Goal: Transaction & Acquisition: Purchase product/service

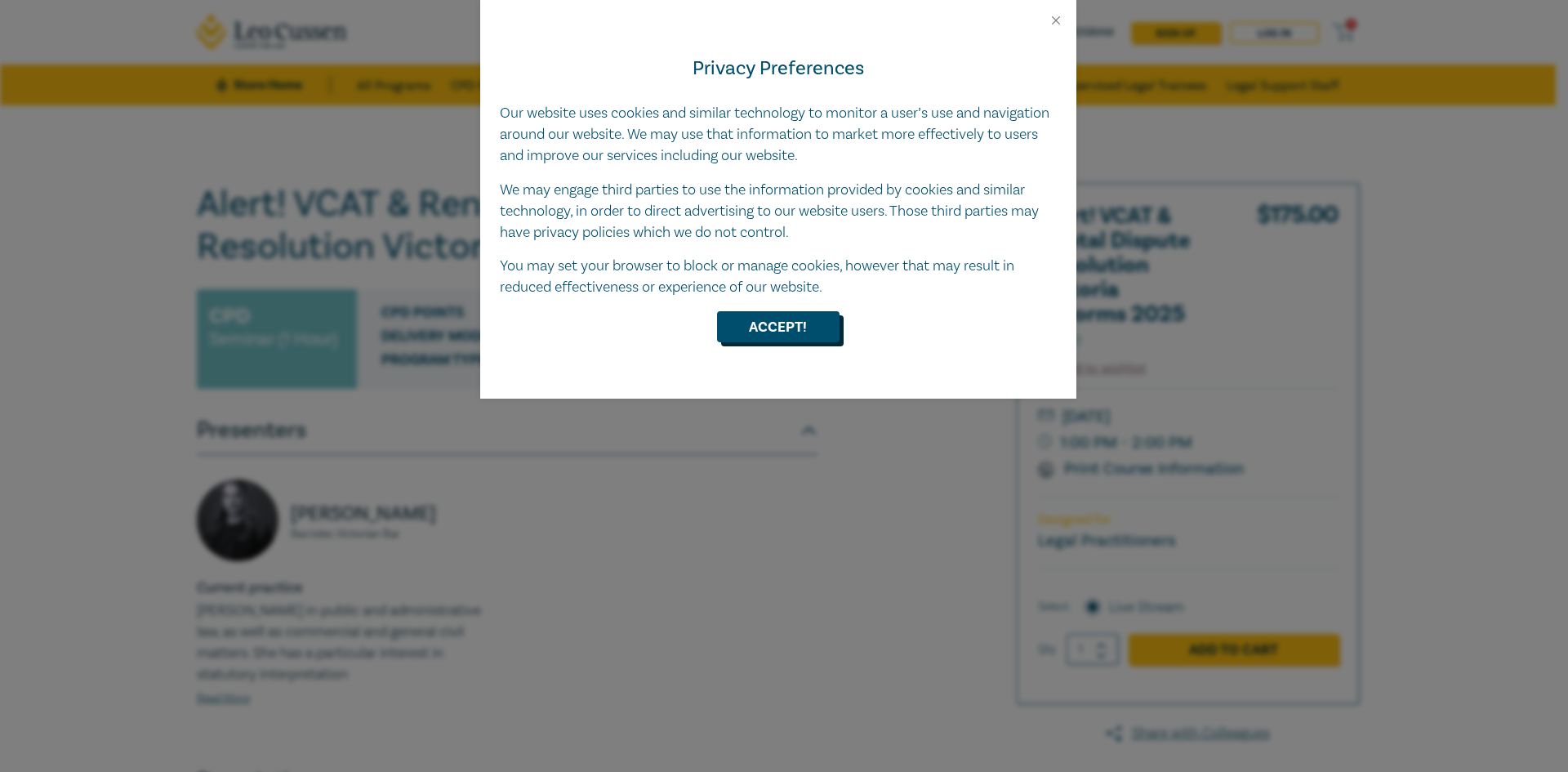
click at [808, 319] on button "Accept!" at bounding box center [779, 326] width 123 height 31
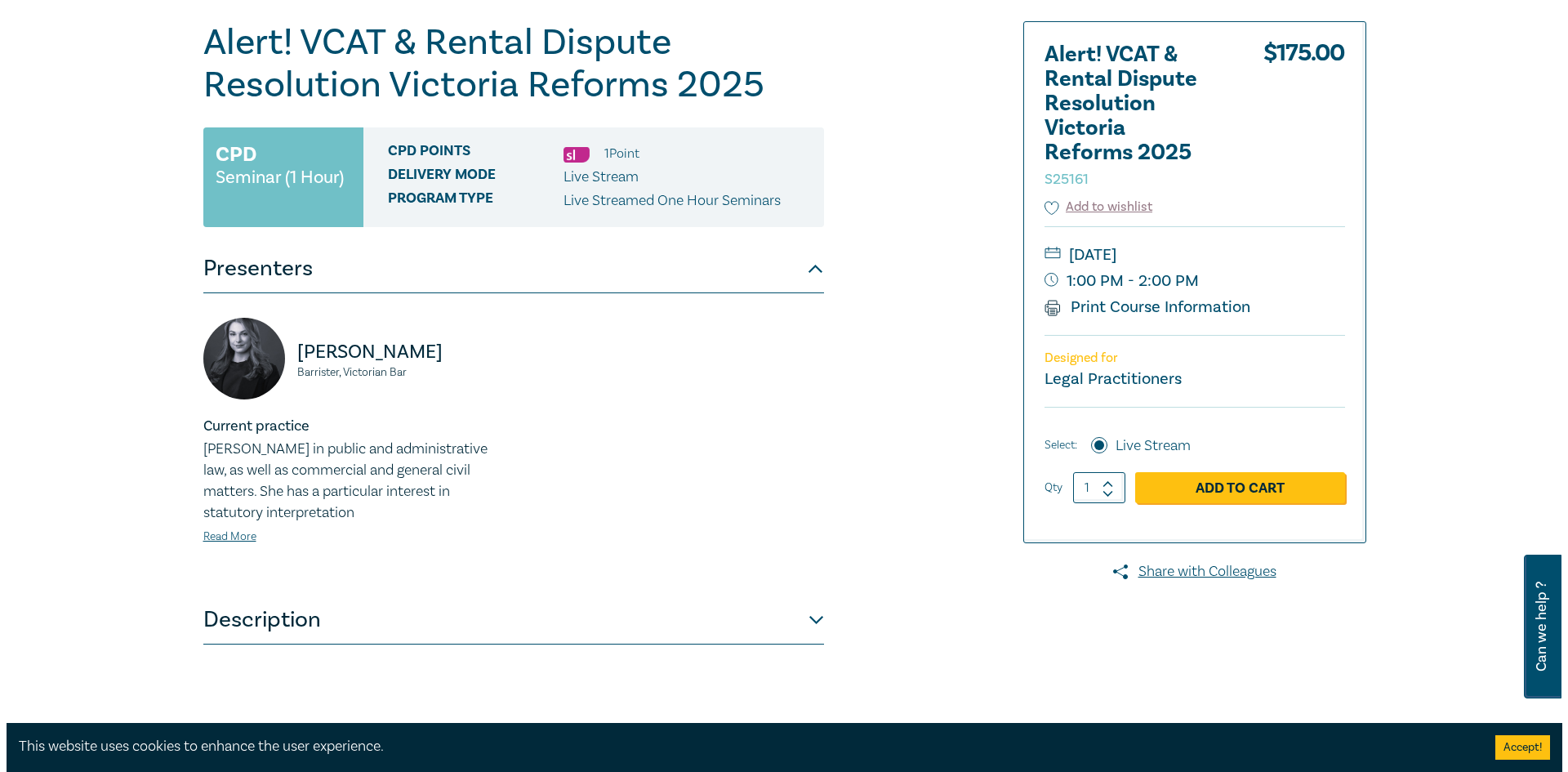
scroll to position [163, 0]
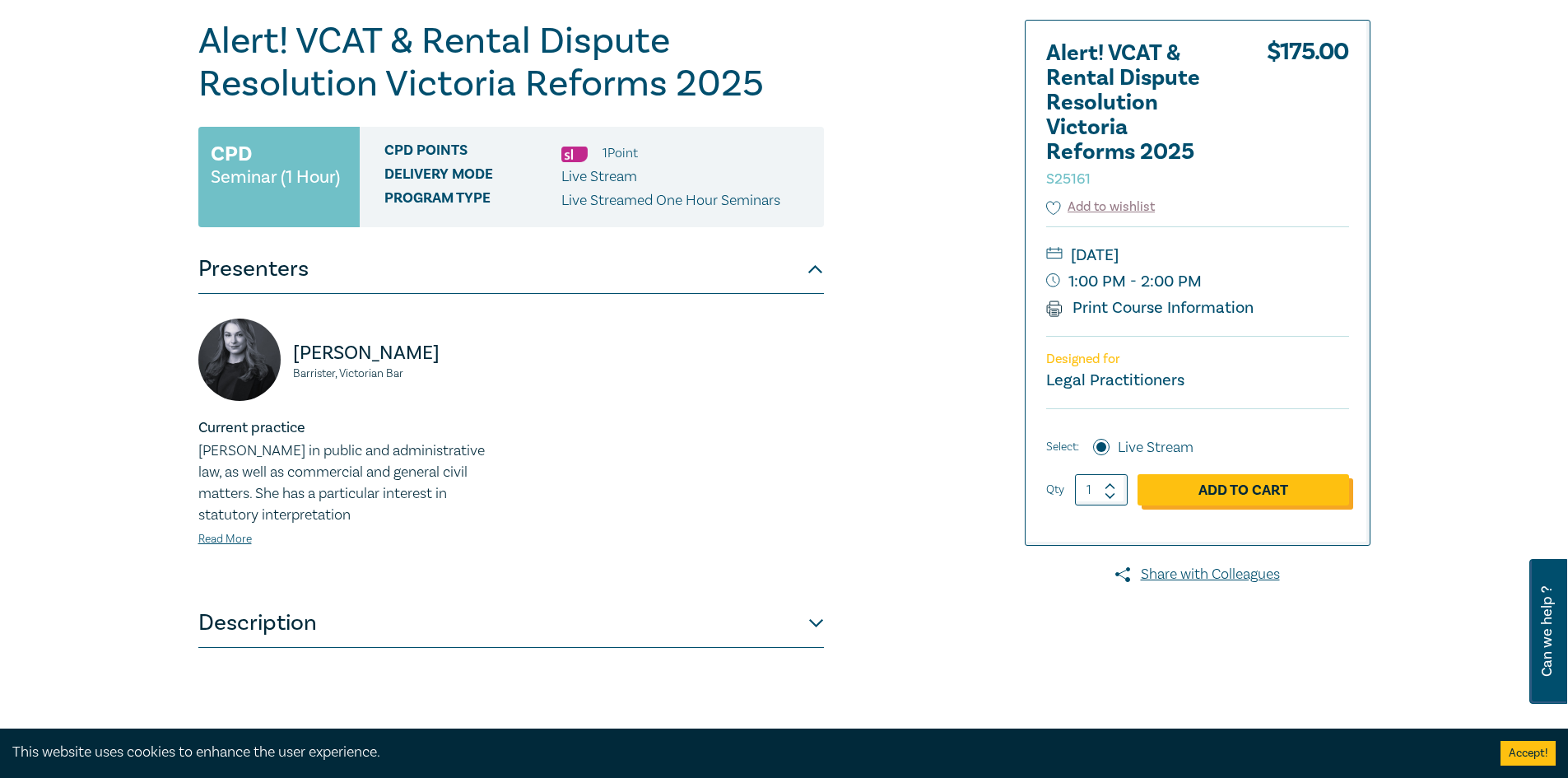
click at [1265, 485] on link "Add to Cart" at bounding box center [1243, 489] width 211 height 31
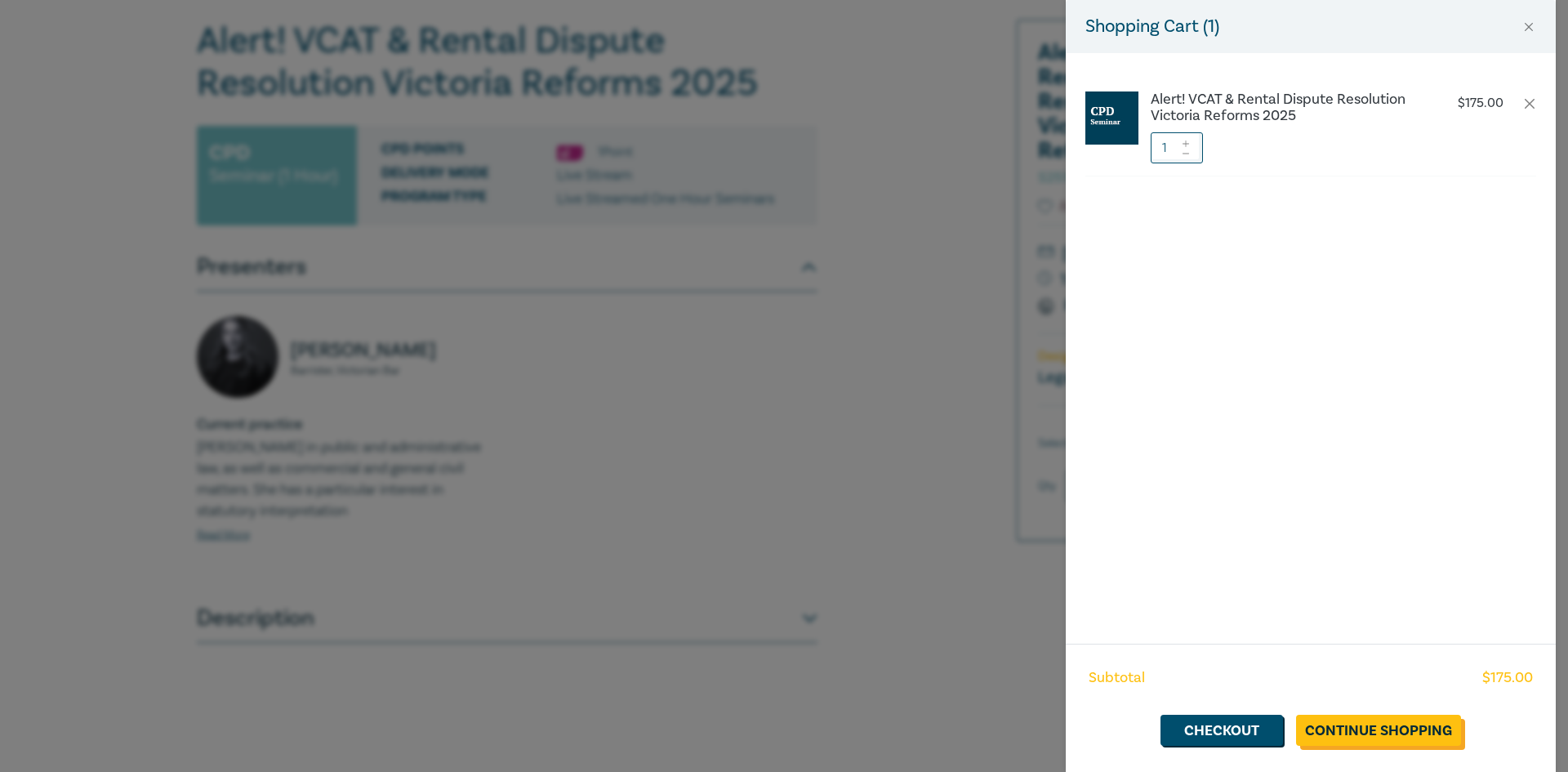
click at [1353, 726] on link "Continue Shopping" at bounding box center [1378, 730] width 165 height 31
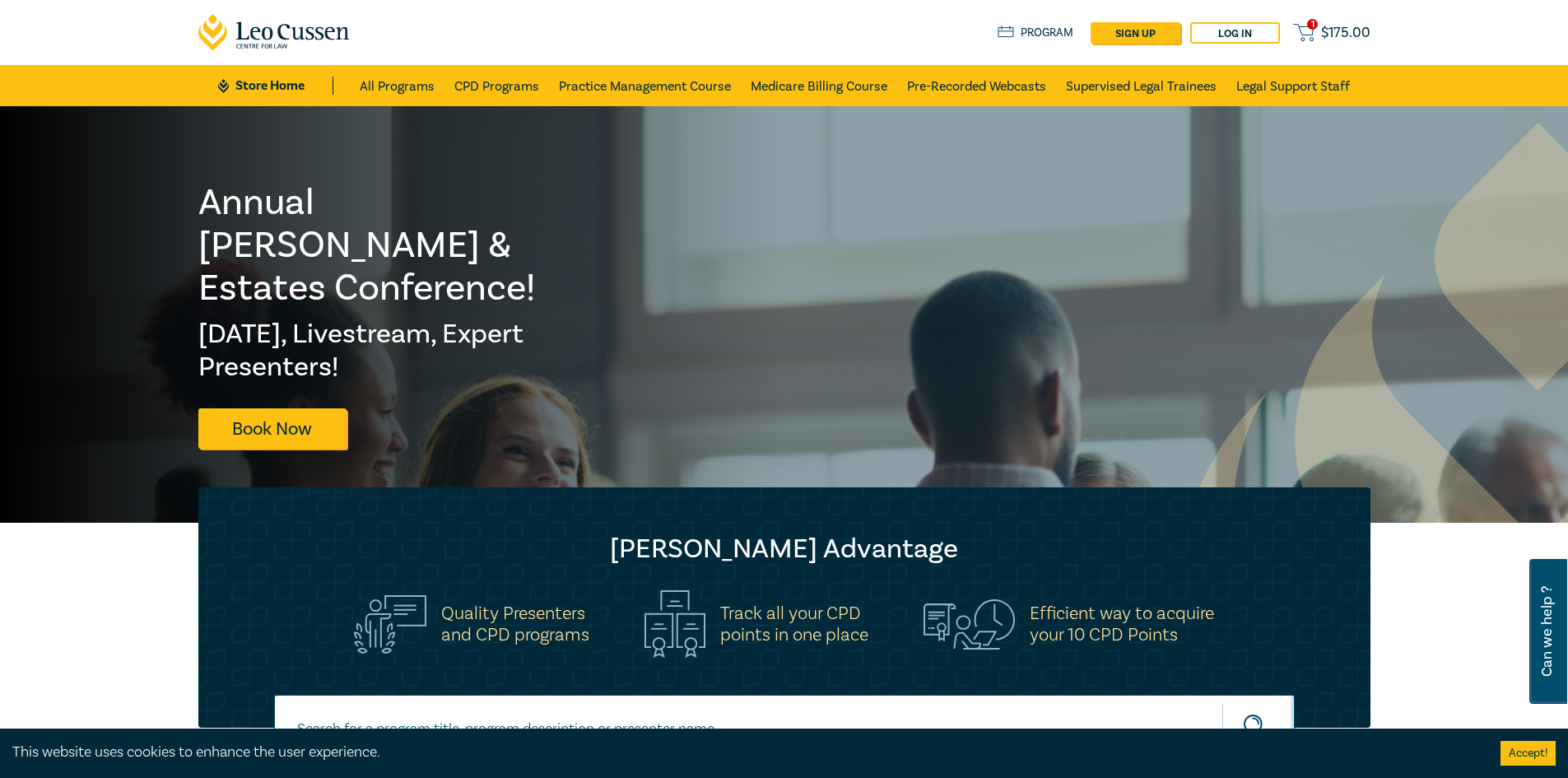
click at [1353, 28] on span "$ 175.00" at bounding box center [1345, 33] width 49 height 18
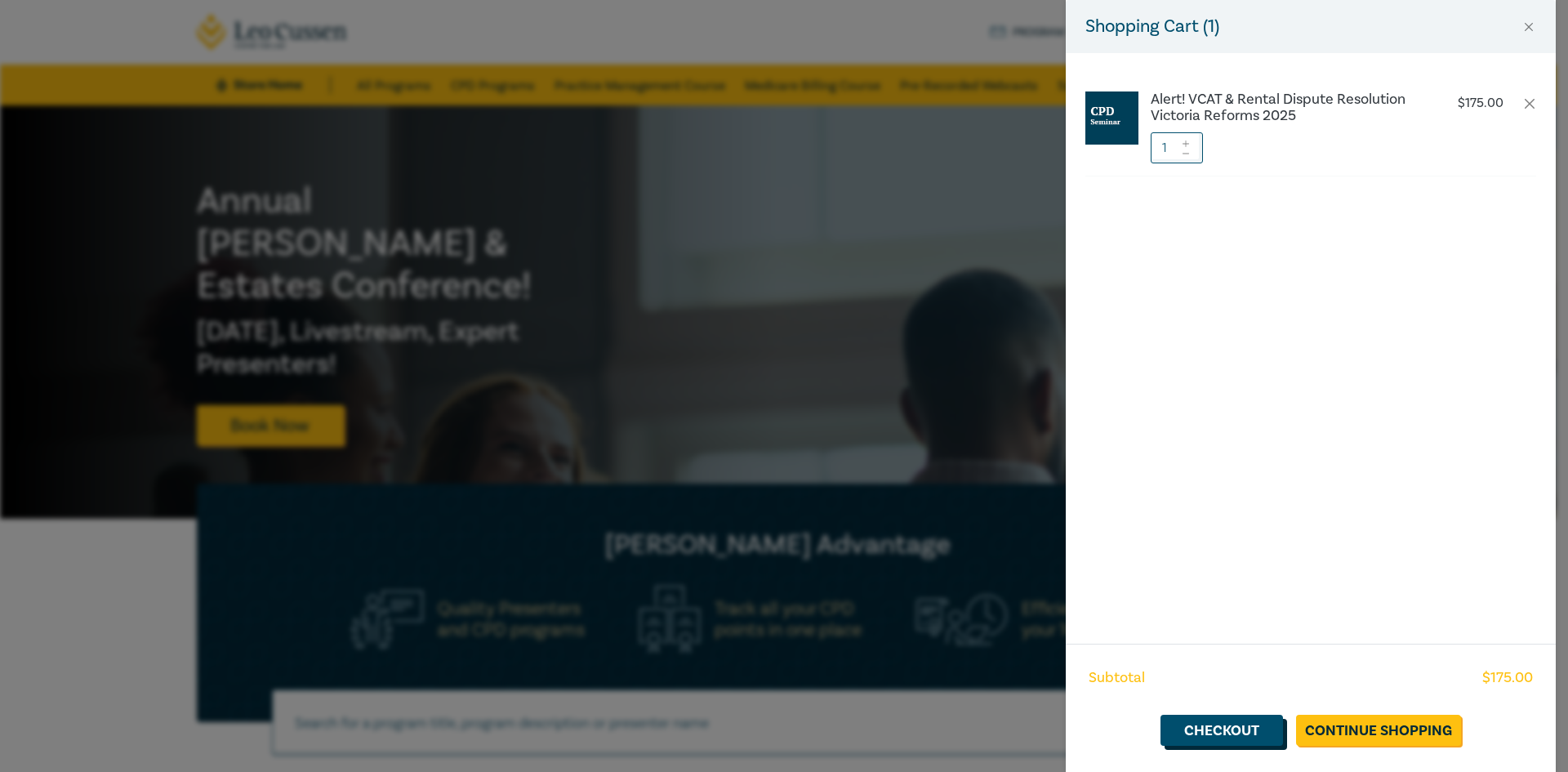
click at [1211, 739] on link "Checkout" at bounding box center [1222, 730] width 123 height 31
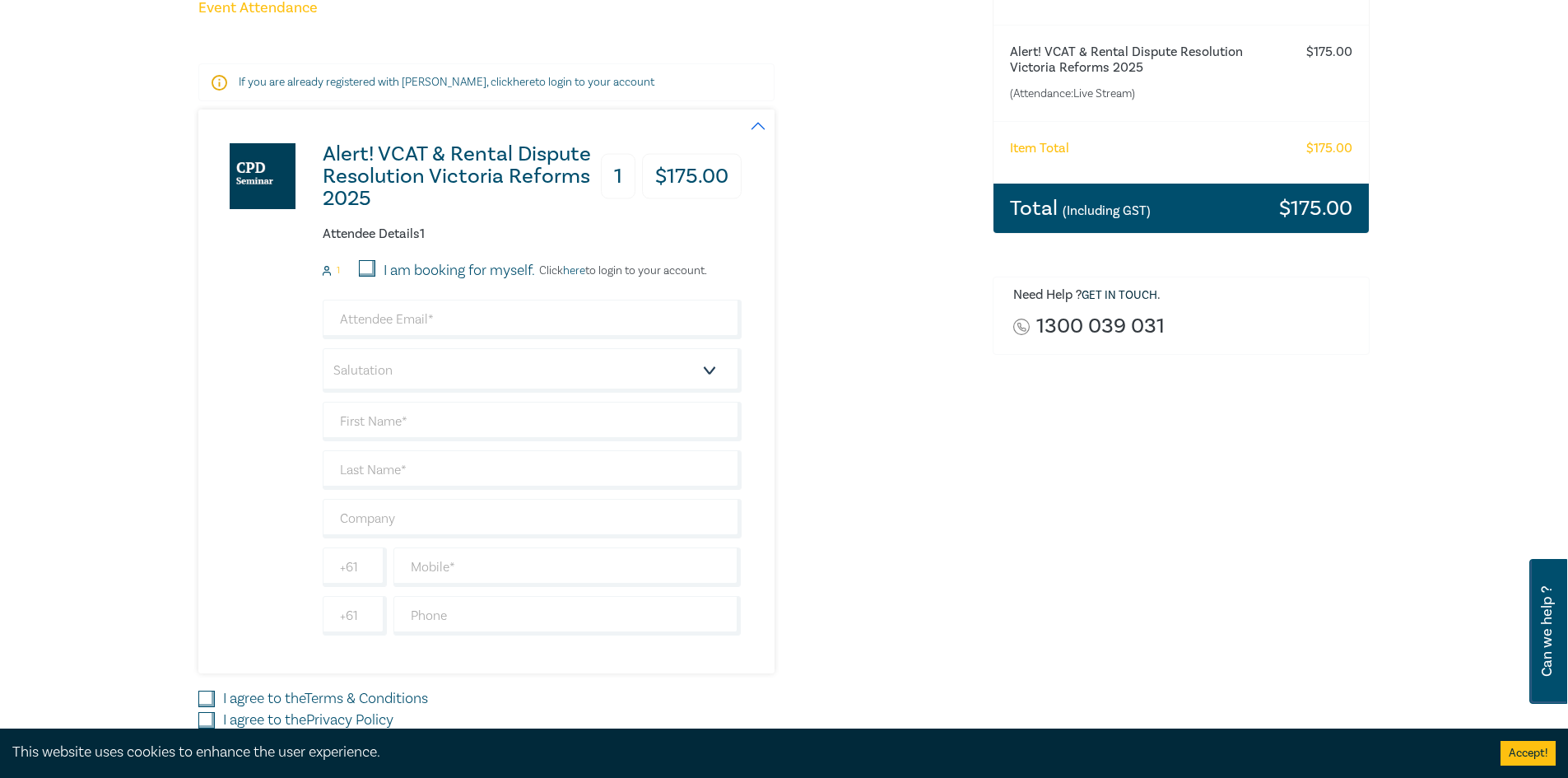
scroll to position [247, 0]
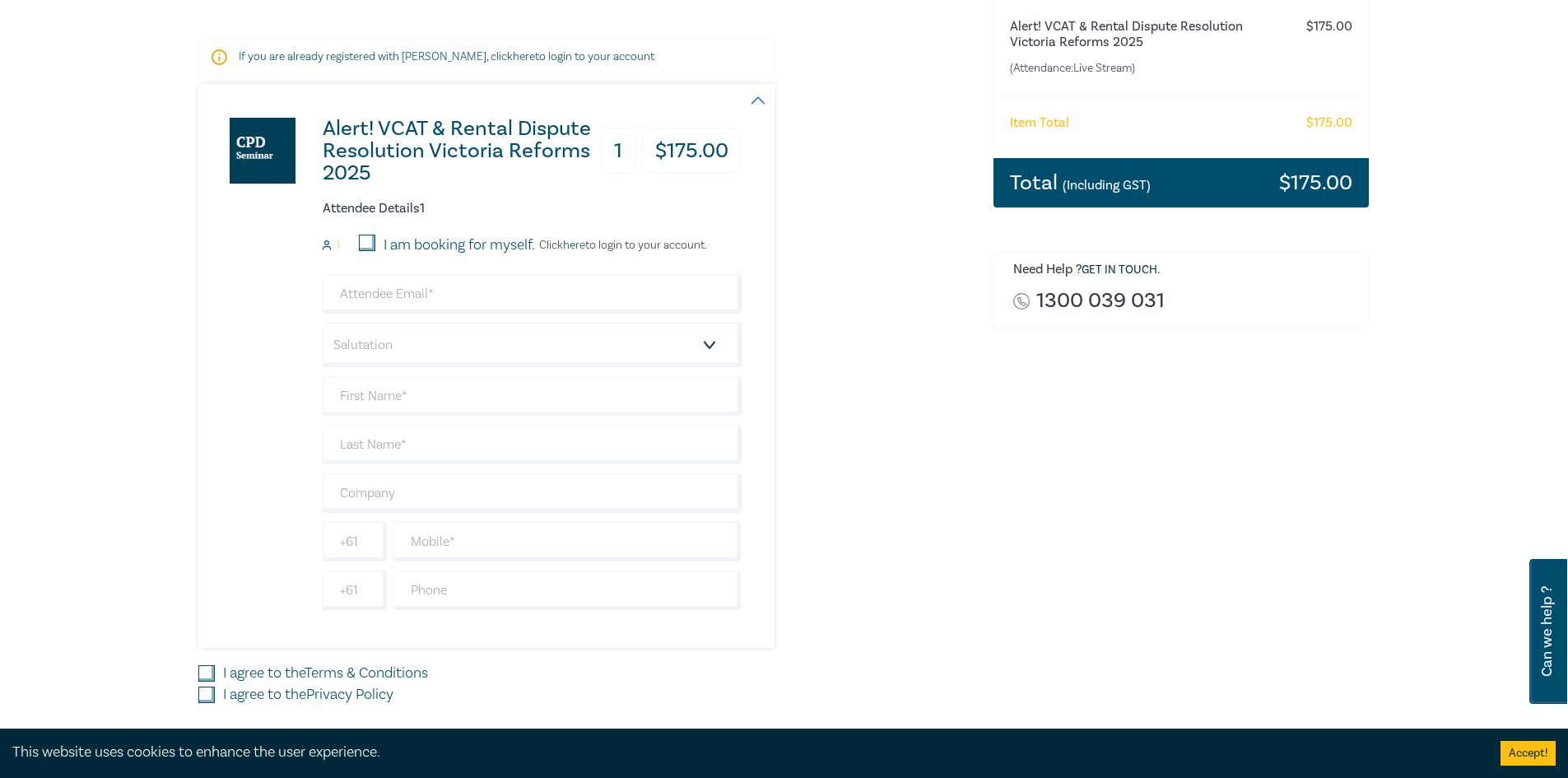
click at [371, 236] on input "I am booking for myself." at bounding box center [367, 243] width 17 height 17
checkbox input "true"
click at [584, 250] on link "here" at bounding box center [574, 245] width 23 height 15
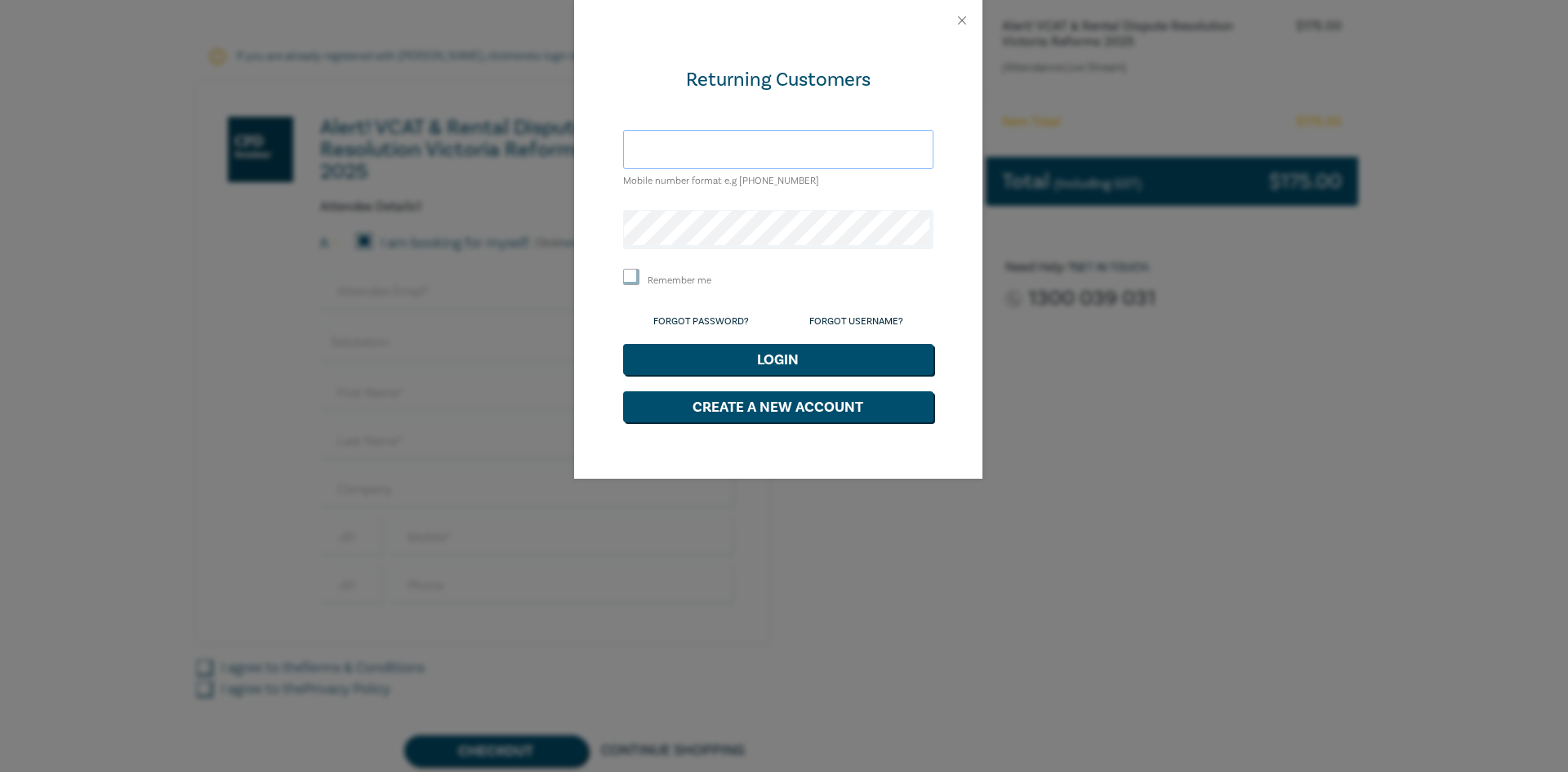
click at [715, 156] on input "text" at bounding box center [778, 149] width 311 height 39
click at [960, 20] on button "Close" at bounding box center [963, 21] width 15 height 15
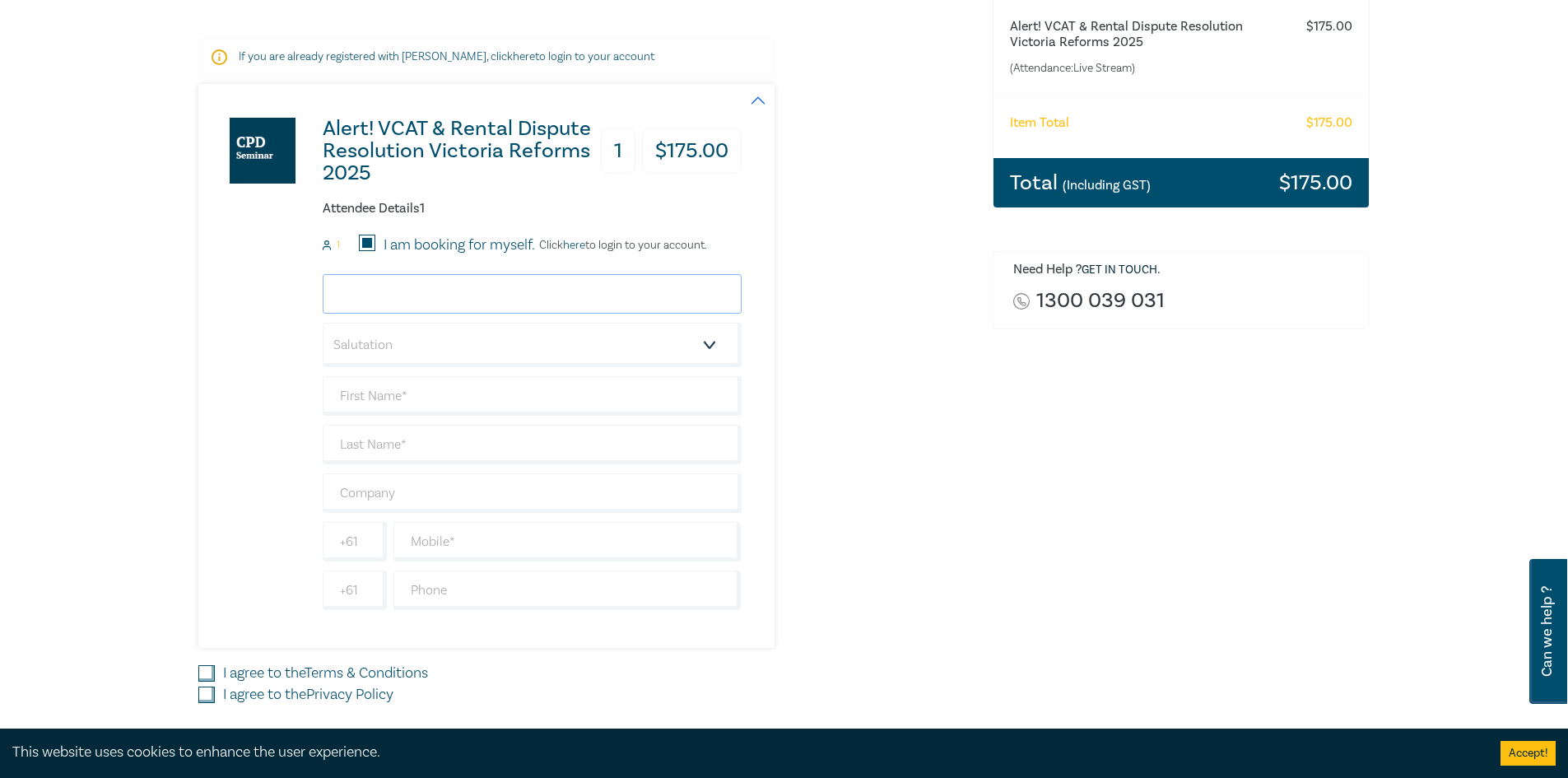
click at [456, 294] on input "email" at bounding box center [532, 293] width 419 height 39
type input "[EMAIL_ADDRESS][DOMAIN_NAME]"
click at [543, 346] on select "Salutation Mr. Mrs. Ms. Miss Dr. Prof. Other" at bounding box center [532, 344] width 419 height 44
select select "Mr."
click at [322, 322] on select "Salutation Mr. Mrs. Ms. Miss Dr. Prof. Other" at bounding box center [532, 344] width 419 height 44
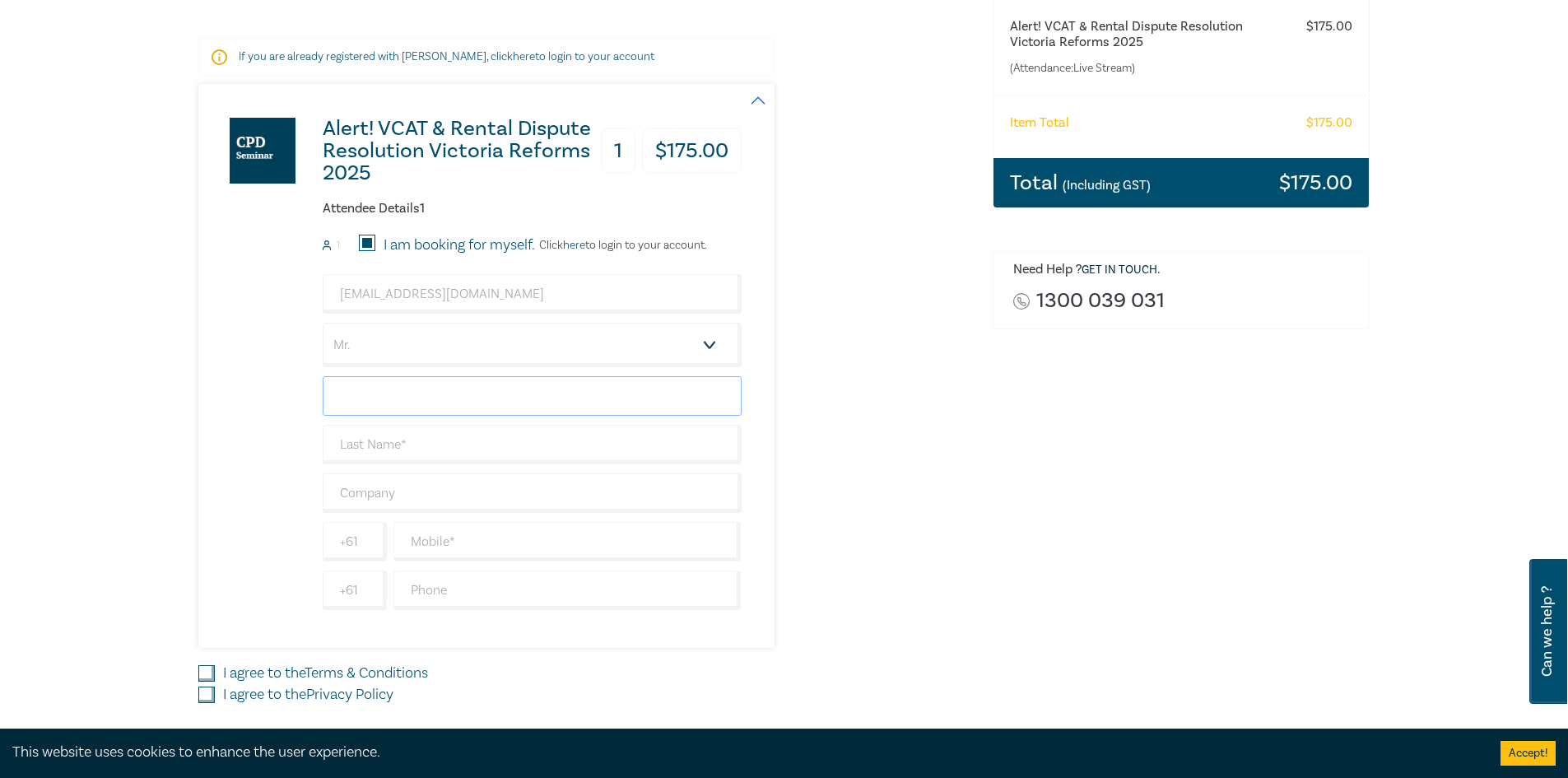
click at [435, 392] on input "text" at bounding box center [532, 396] width 419 height 39
type input "[PERSON_NAME]"
drag, startPoint x: 605, startPoint y: 488, endPoint x: 772, endPoint y: 351, distance: 216.0
click at [605, 489] on input "text" at bounding box center [532, 493] width 419 height 39
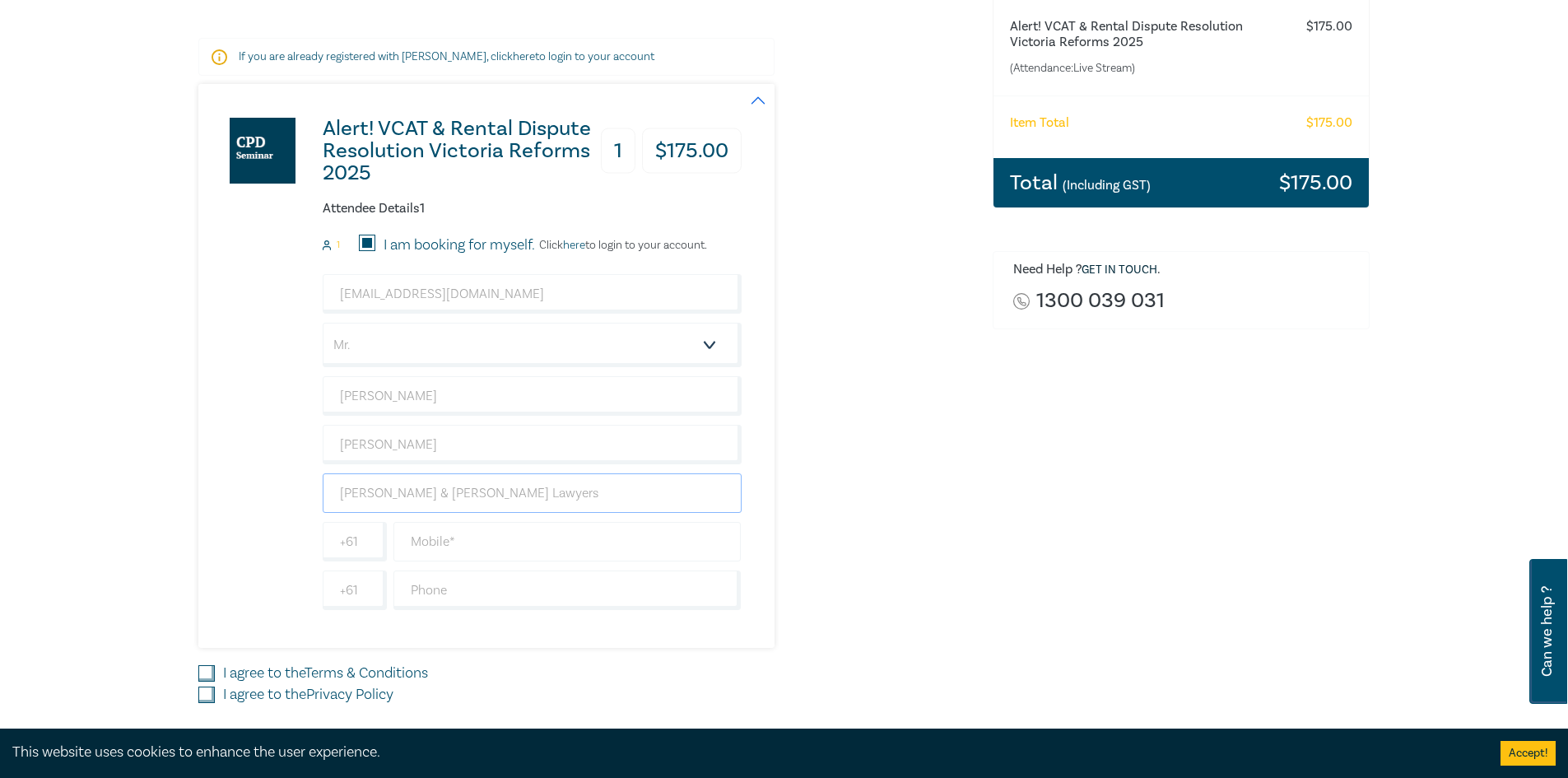
type input "[PERSON_NAME] & [PERSON_NAME] Lawyers"
click at [623, 554] on input "text" at bounding box center [567, 541] width 348 height 39
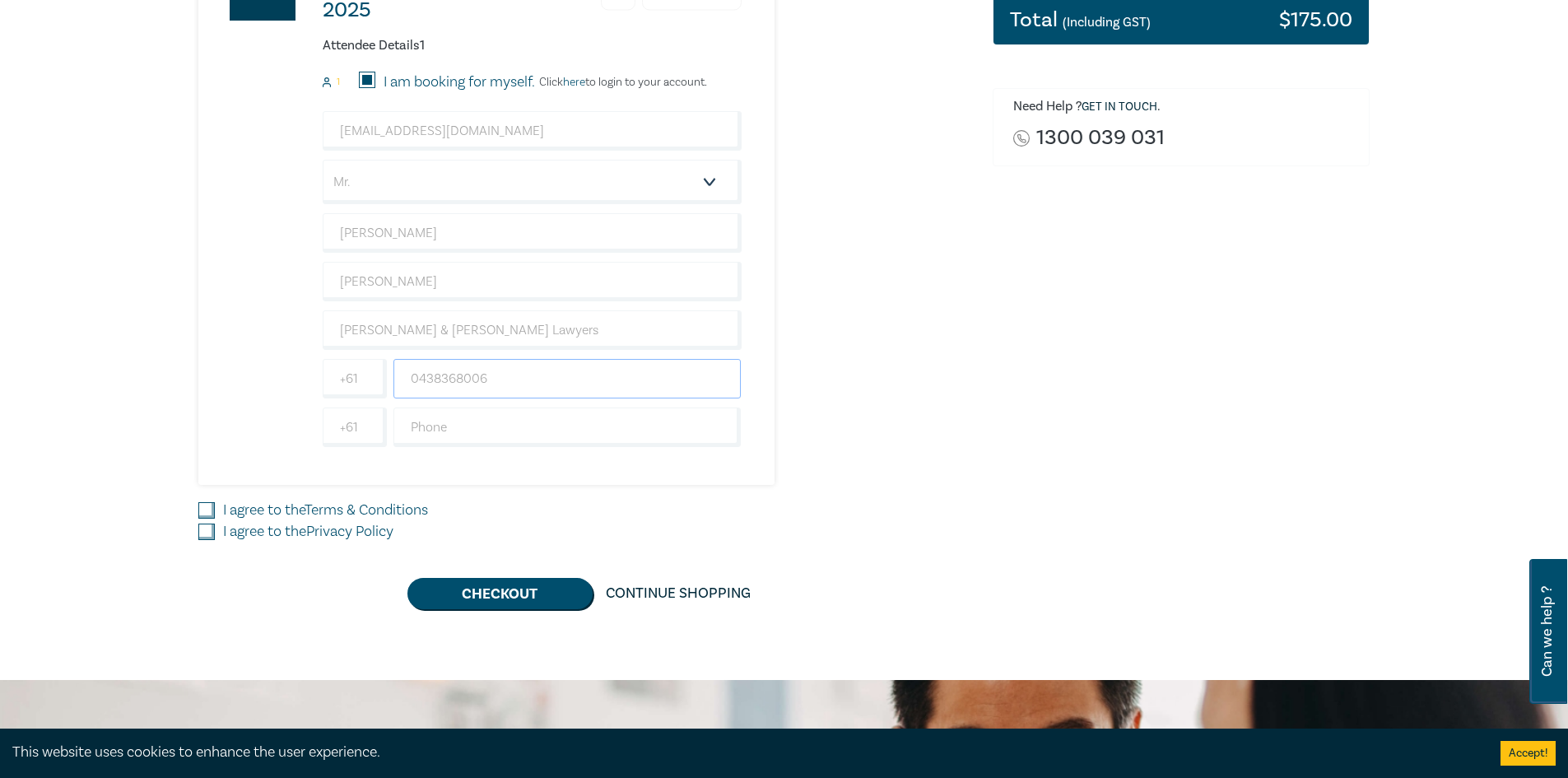
scroll to position [412, 0]
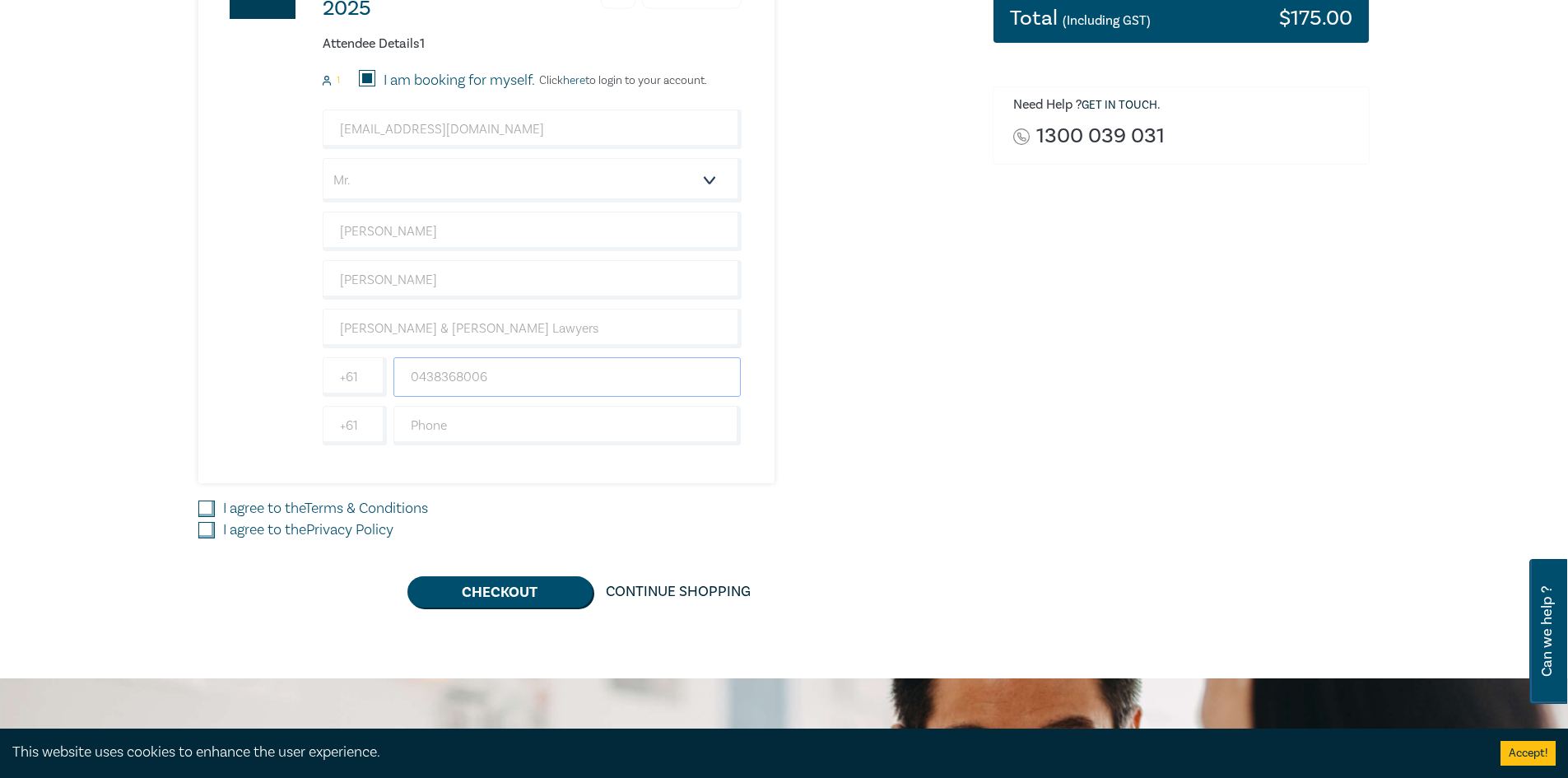
type input "0438368006"
click at [908, 348] on div "Alert! VCAT & Rental Dispute Resolution Victoria Reforms 2025 1 $ 175.00 Attend…" at bounding box center [586, 200] width 775 height 563
click at [212, 507] on input "I agree to the Terms & Conditions" at bounding box center [207, 508] width 17 height 17
checkbox input "true"
click at [210, 529] on input "I agree to the Privacy Policy" at bounding box center [207, 530] width 17 height 17
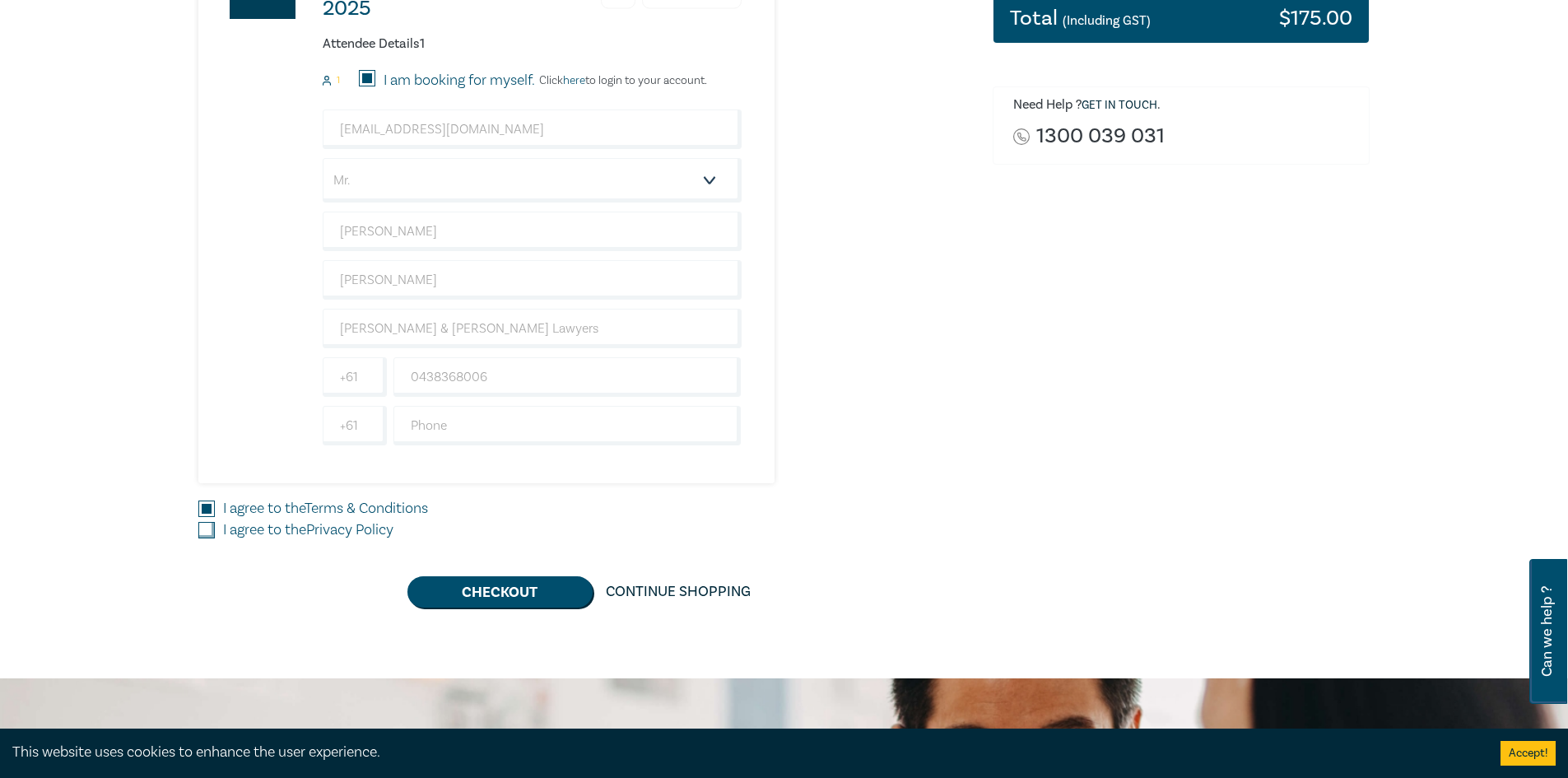
checkbox input "true"
click at [513, 599] on button "Checkout" at bounding box center [500, 591] width 185 height 31
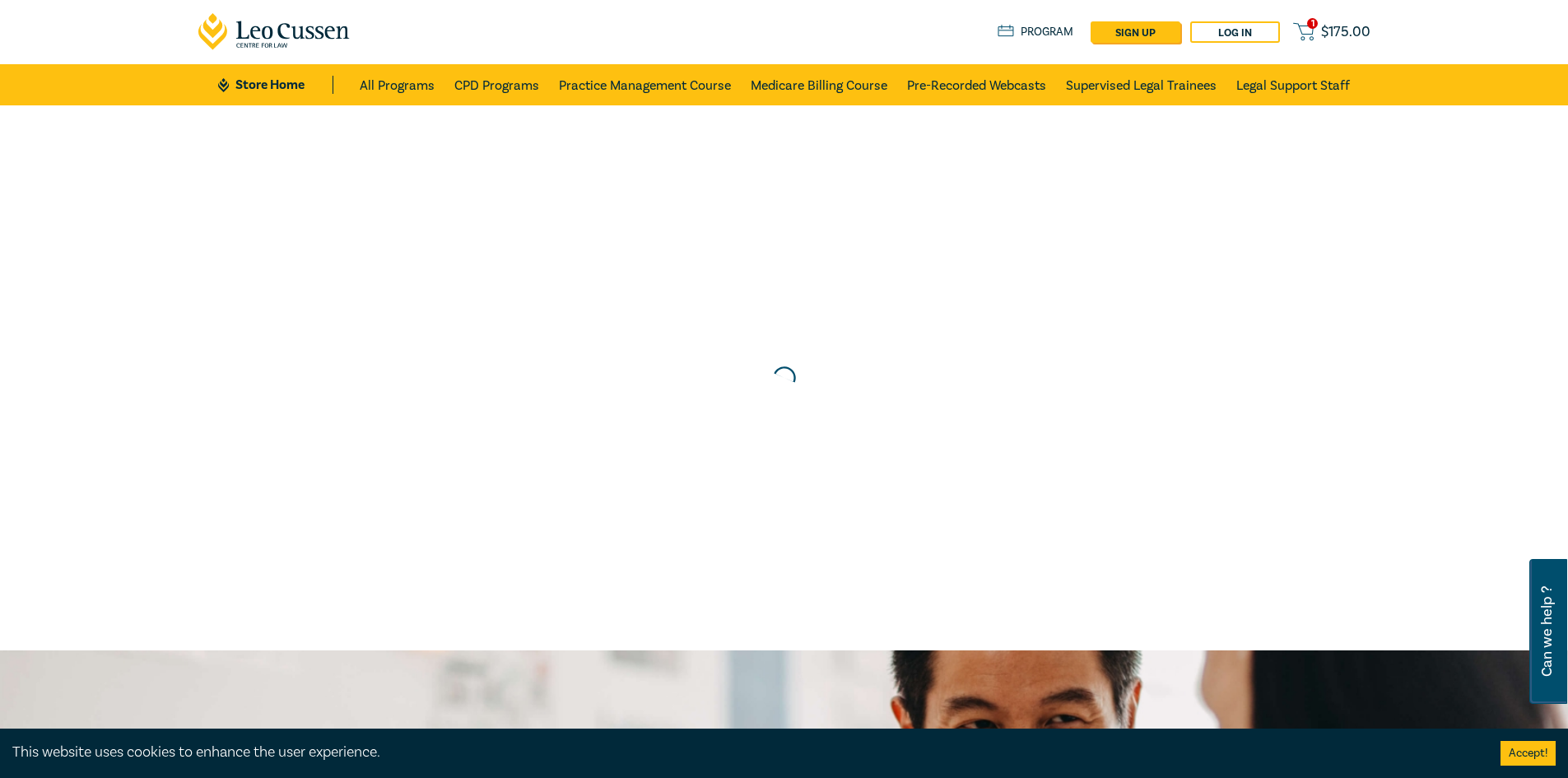
scroll to position [0, 0]
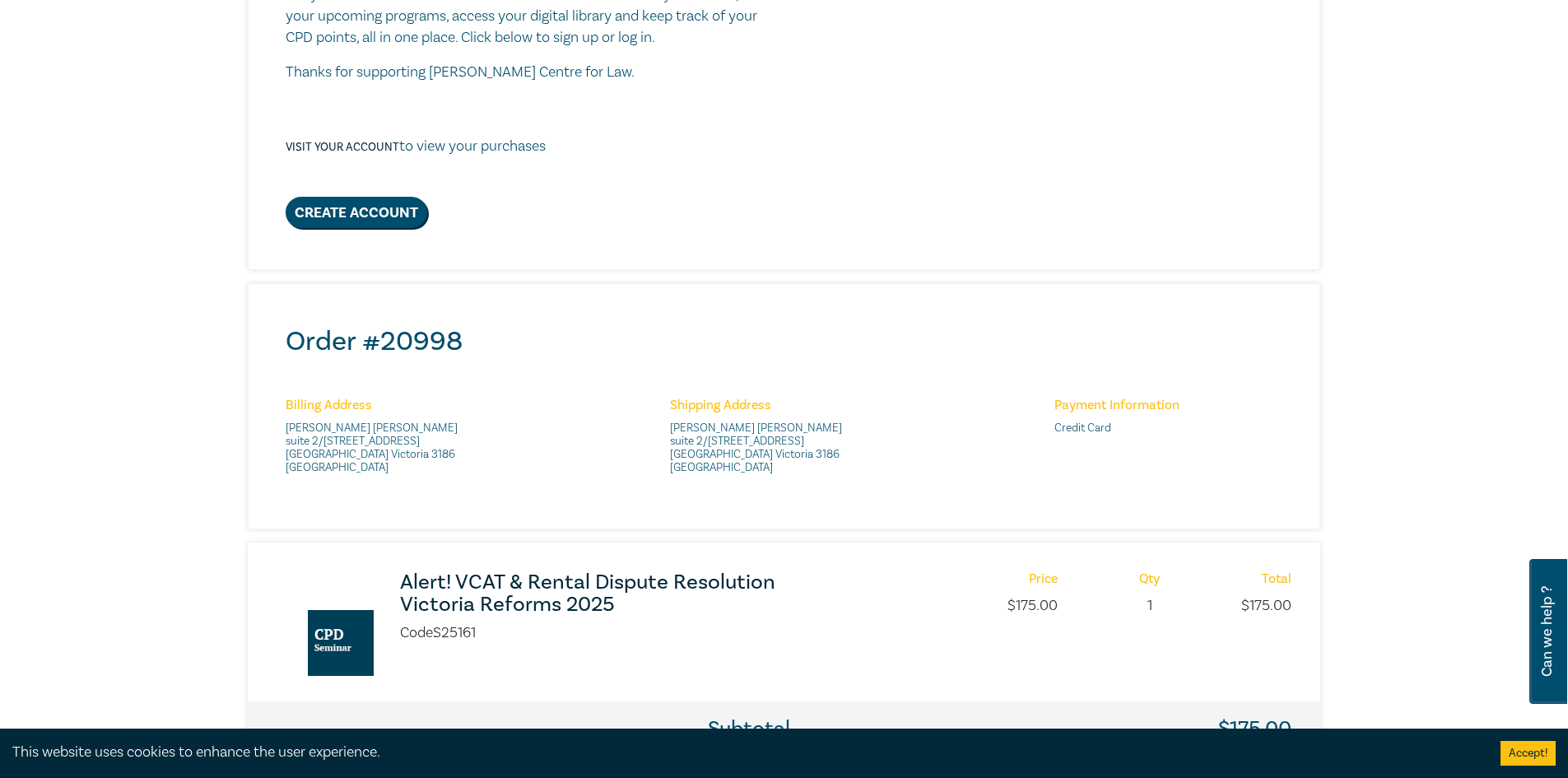
scroll to position [329, 0]
